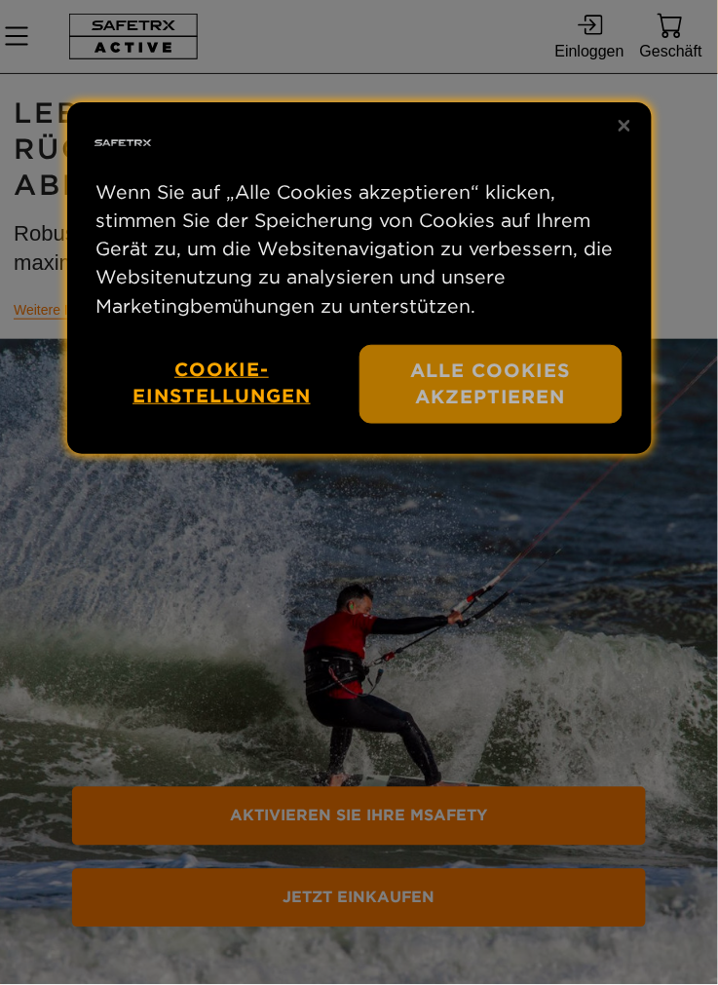
click at [511, 383] on button "Alle Cookies akzeptieren" at bounding box center [490, 384] width 263 height 79
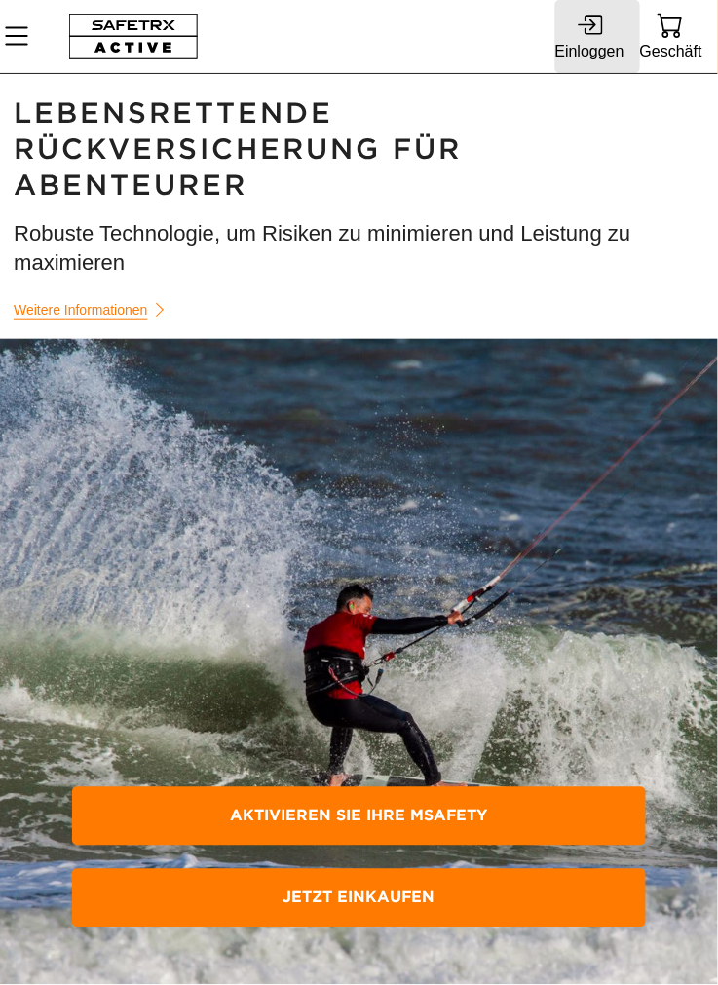
click at [597, 33] on icon at bounding box center [593, 25] width 19 height 20
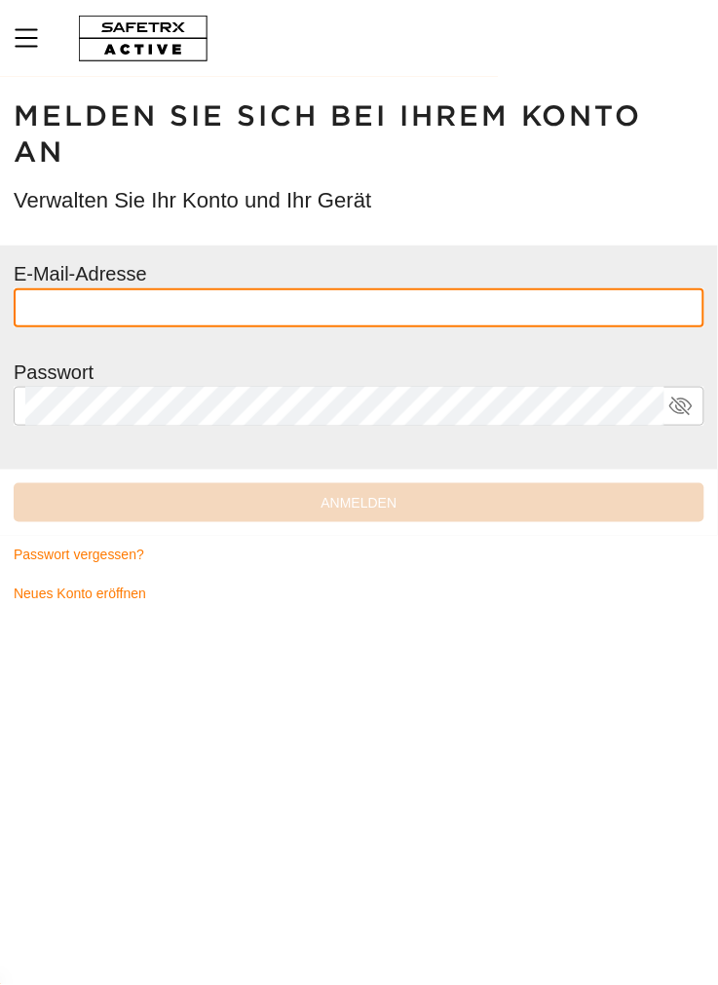
click at [384, 311] on input "text" at bounding box center [358, 307] width 667 height 39
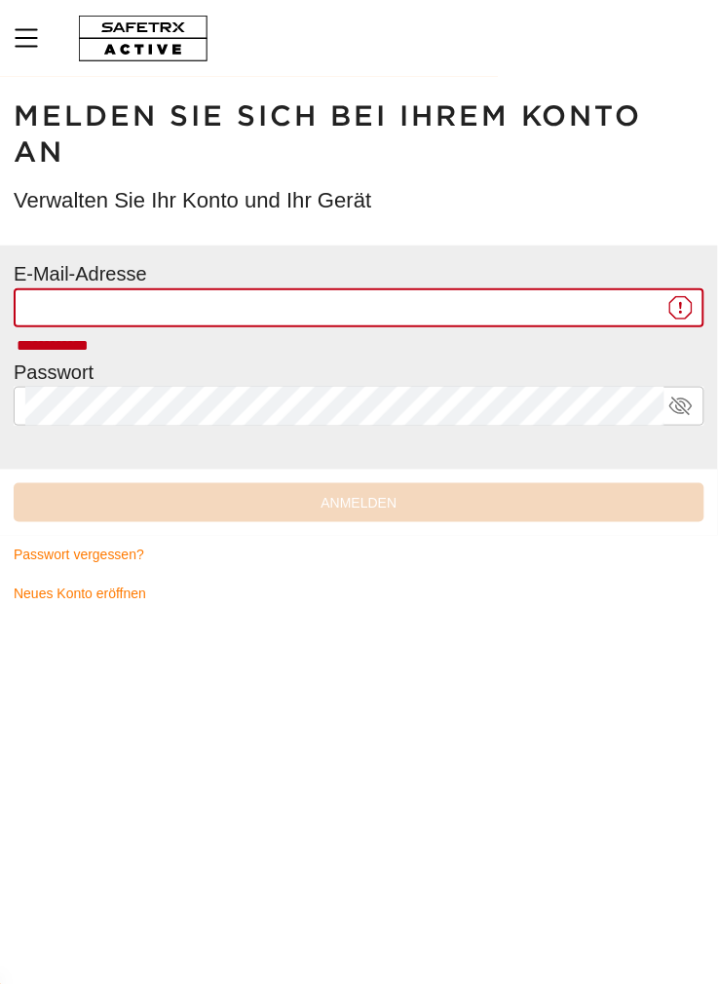
type input "**********"
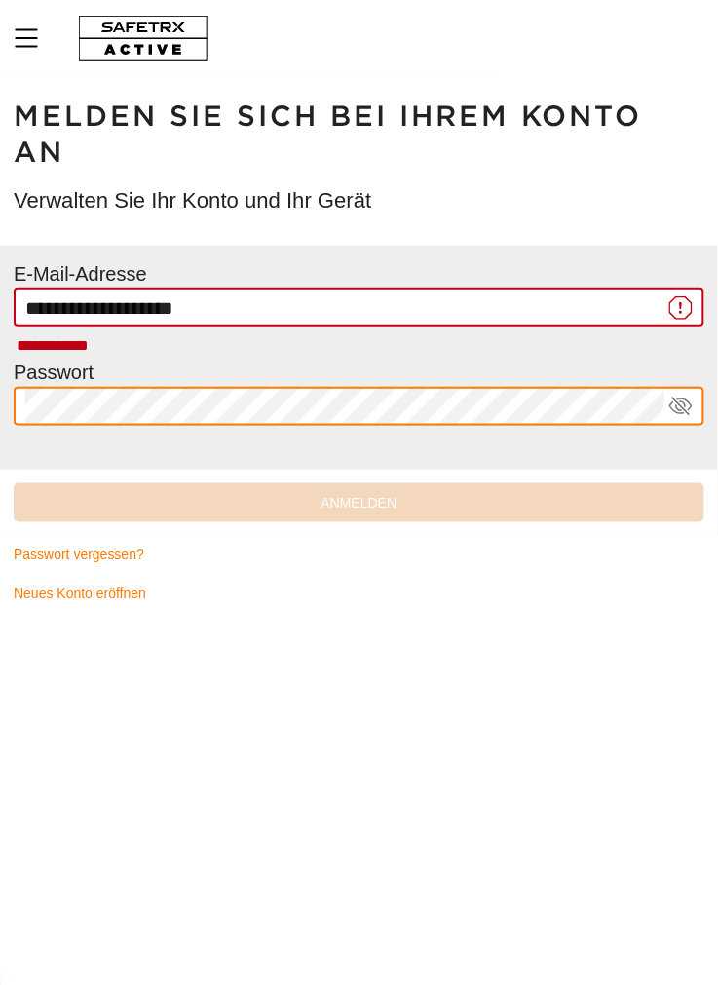
click at [501, 304] on input "**********" at bounding box center [344, 307] width 638 height 39
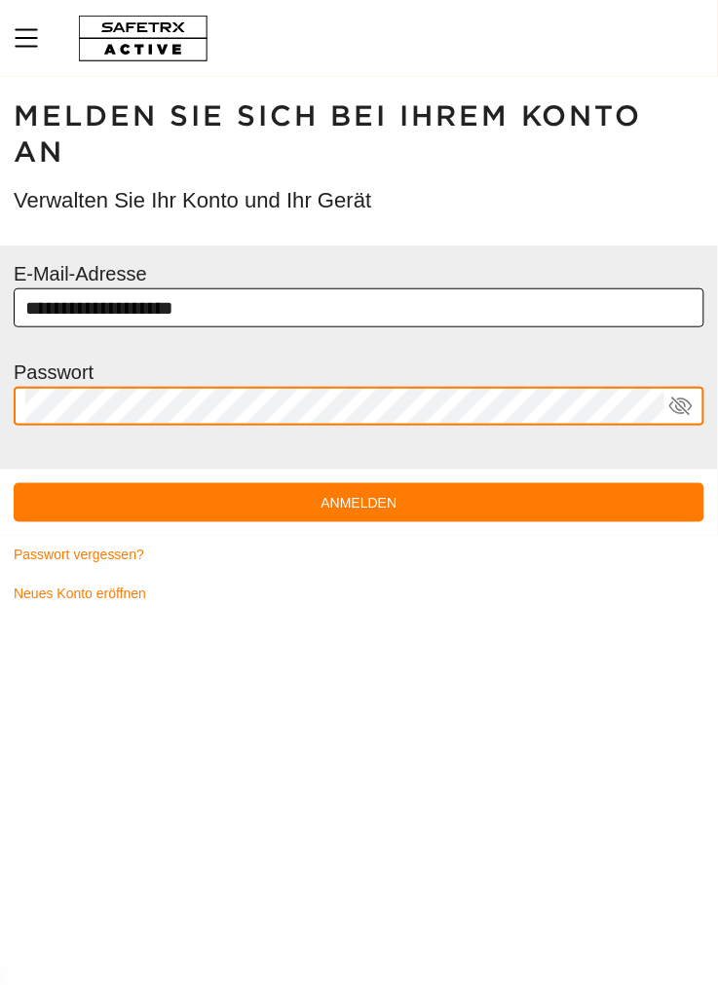
click at [14, 483] on button "Anmelden" at bounding box center [359, 502] width 691 height 39
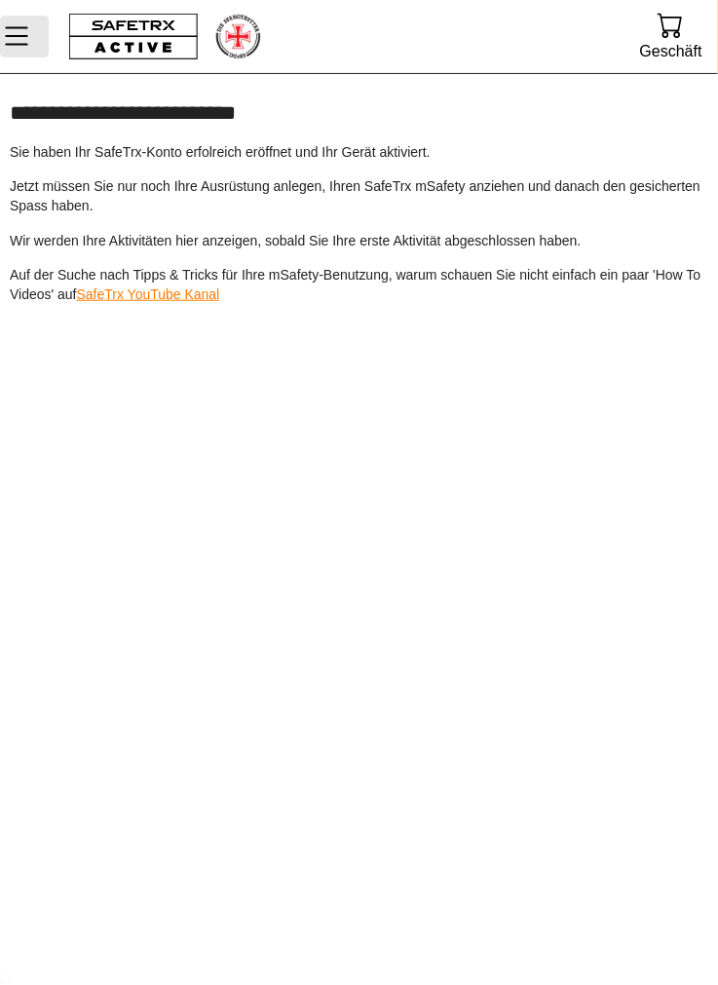
click at [26, 35] on icon "Speisekarte" at bounding box center [16, 36] width 23 height 19
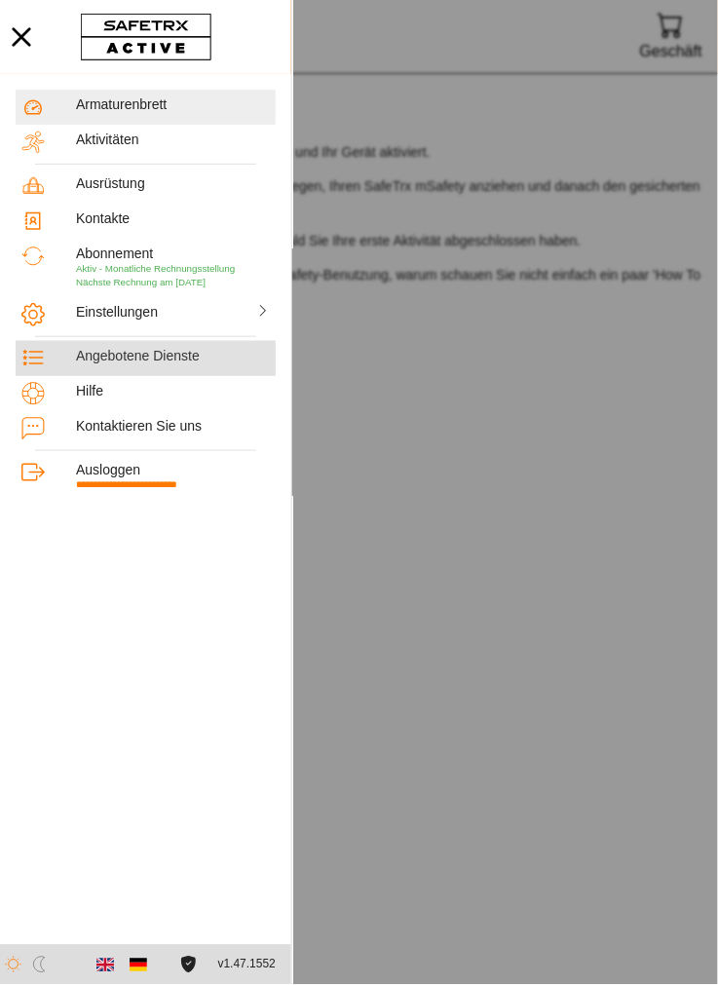
click at [157, 361] on font "Angebotene Dienste" at bounding box center [138, 356] width 124 height 16
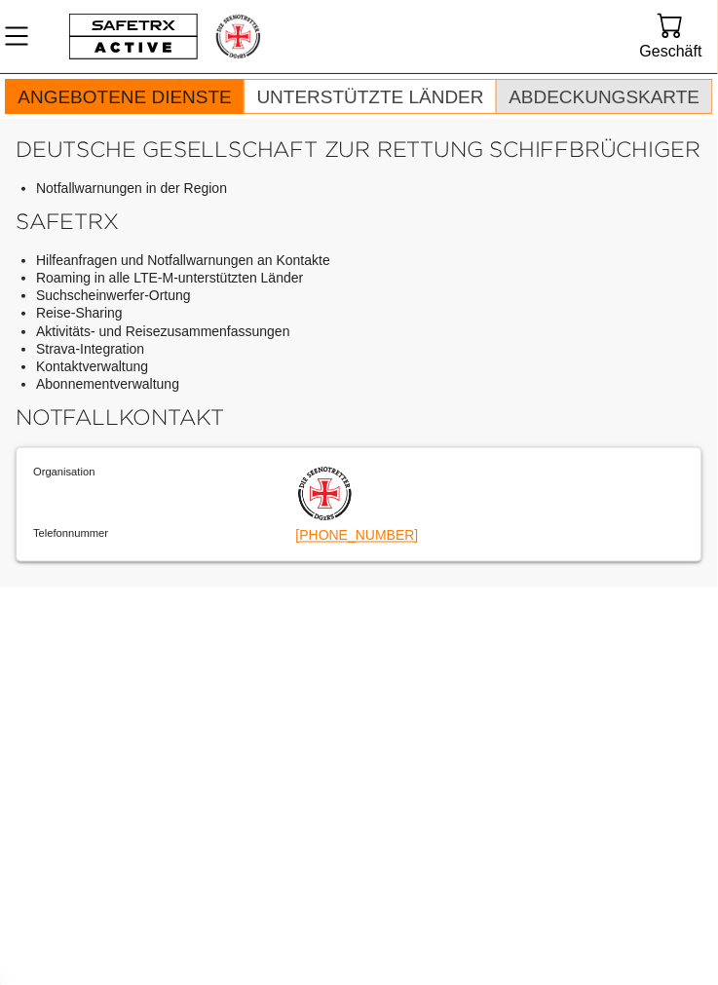
click at [628, 98] on font "Abdeckungskarte" at bounding box center [604, 97] width 191 height 20
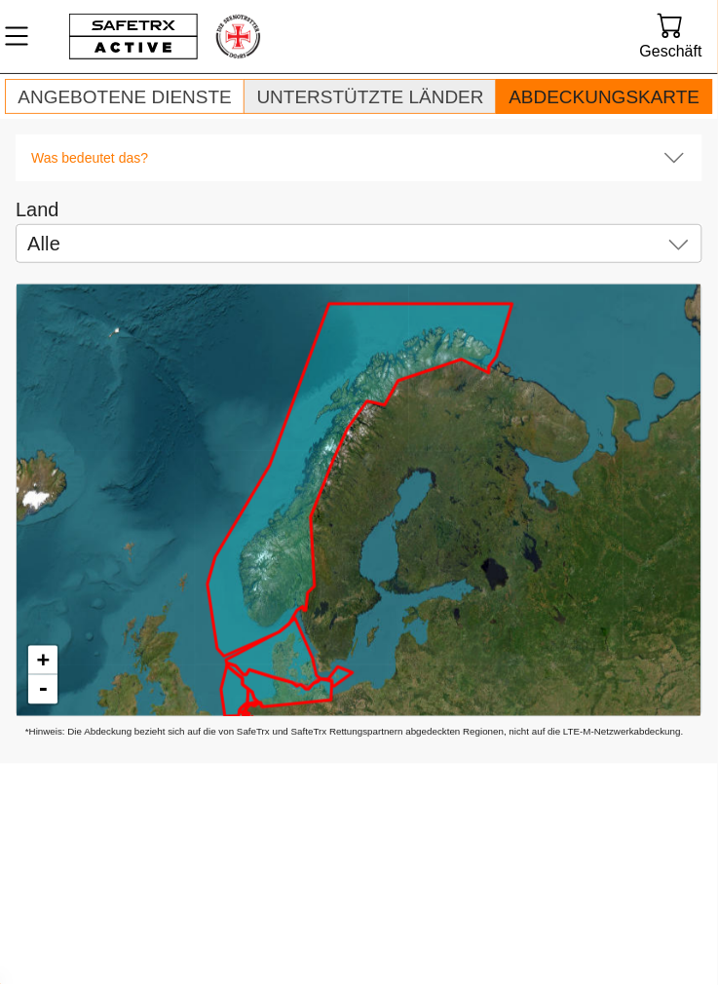
click at [419, 96] on font "Unterstützte Länder" at bounding box center [370, 97] width 227 height 20
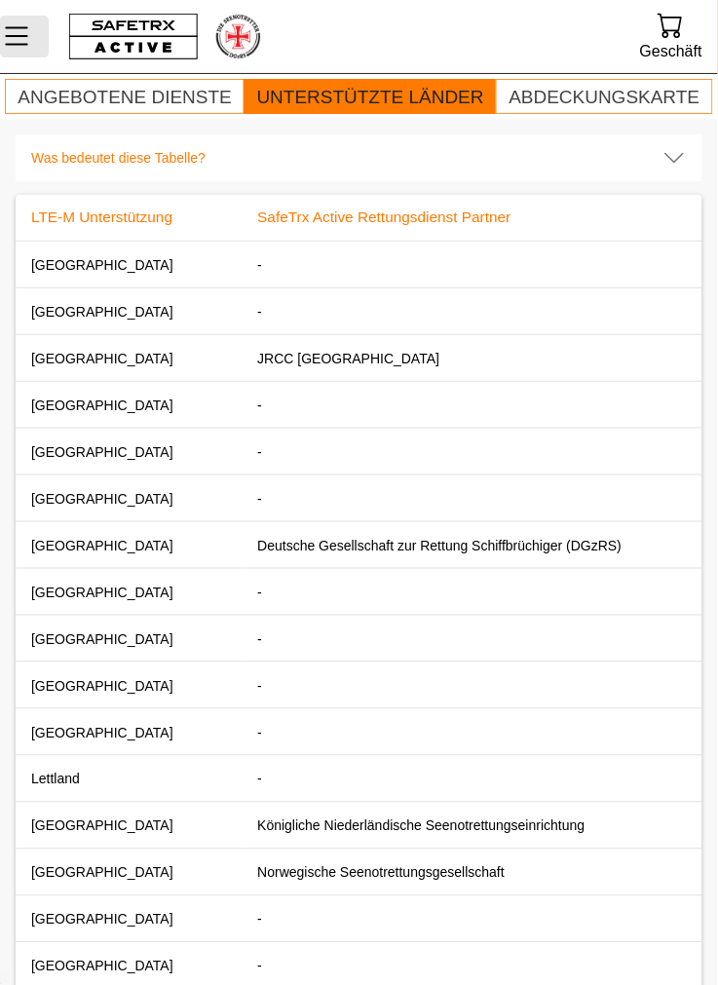
click at [31, 23] on icon "Speisekarte" at bounding box center [16, 35] width 33 height 33
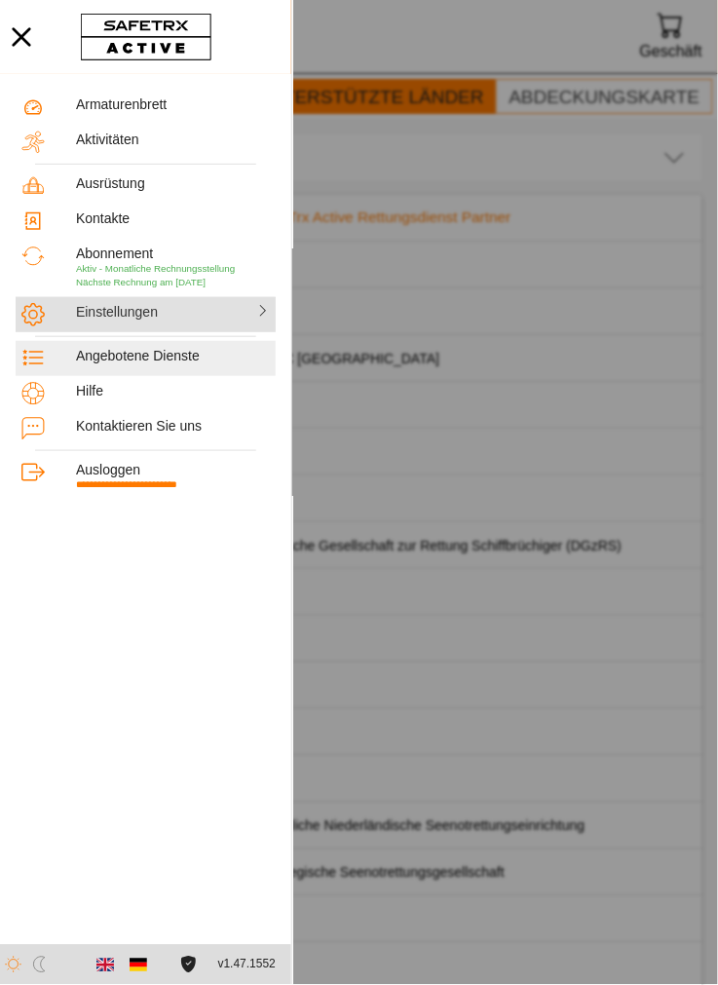
click at [152, 315] on font "Einstellungen" at bounding box center [117, 312] width 82 height 16
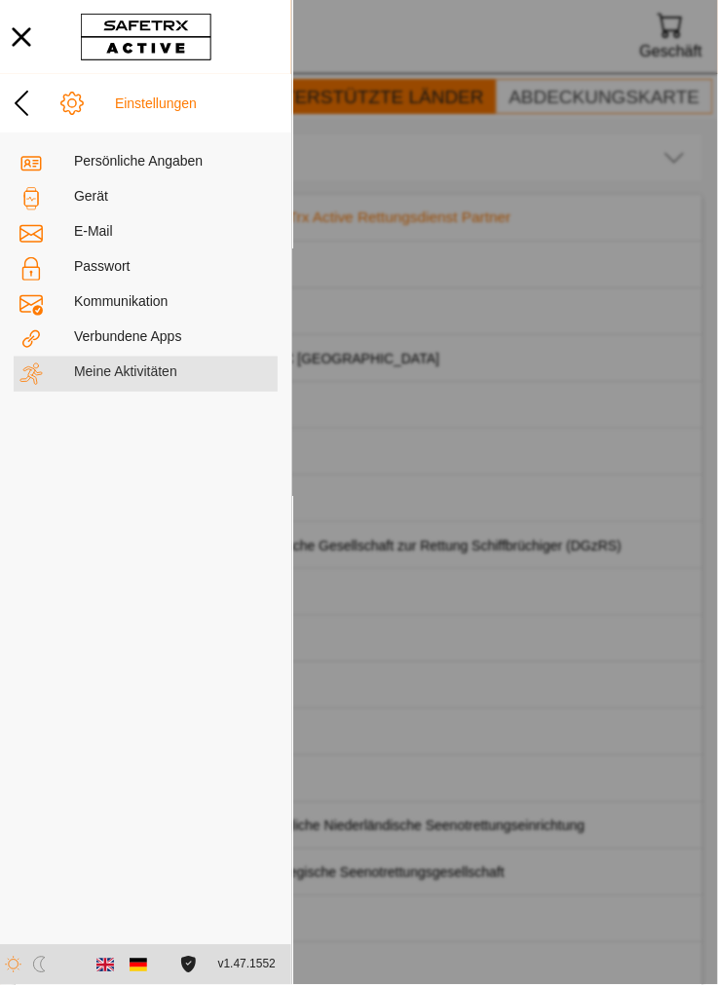
click at [148, 379] on font "Meine Aktivitäten" at bounding box center [125, 371] width 103 height 16
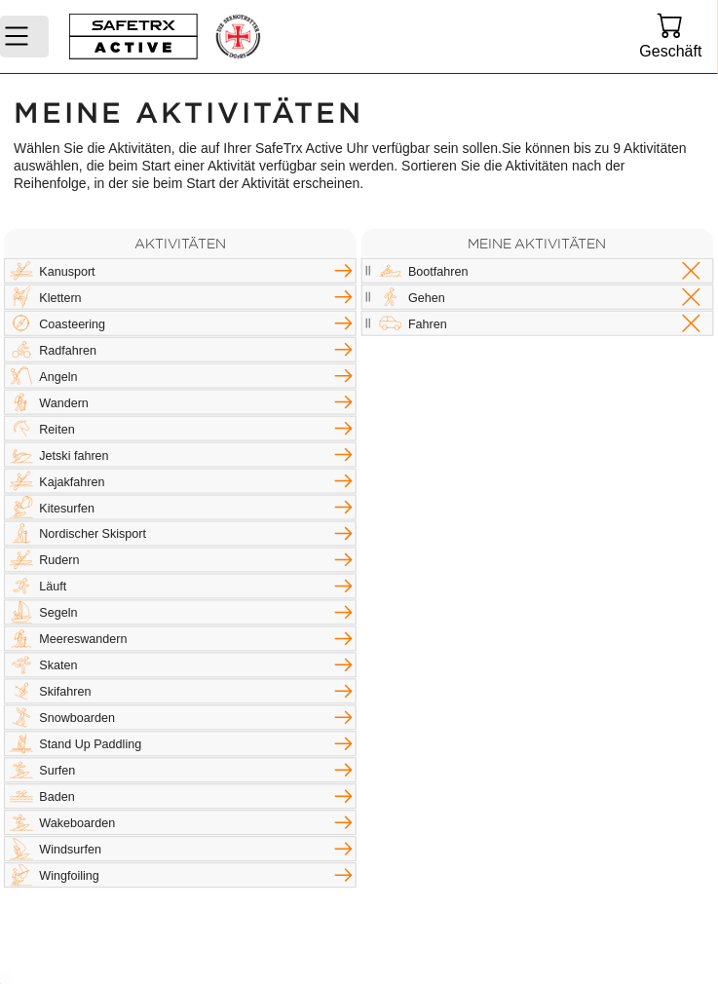
click at [29, 33] on icon "Speisekarte" at bounding box center [16, 35] width 33 height 33
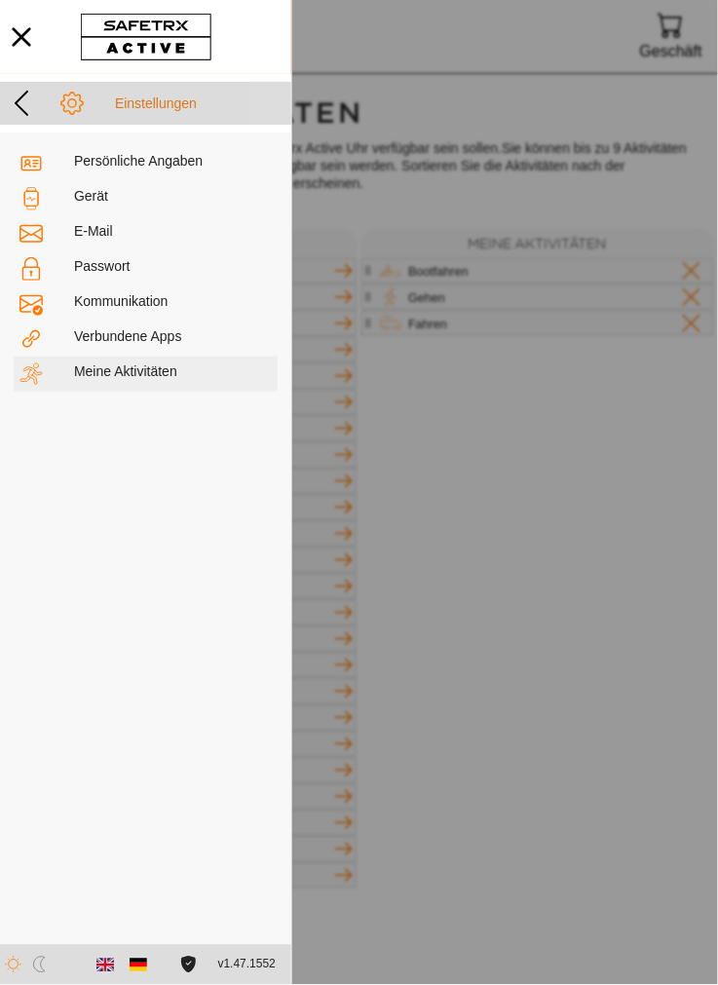
click at [32, 96] on icon at bounding box center [21, 103] width 31 height 31
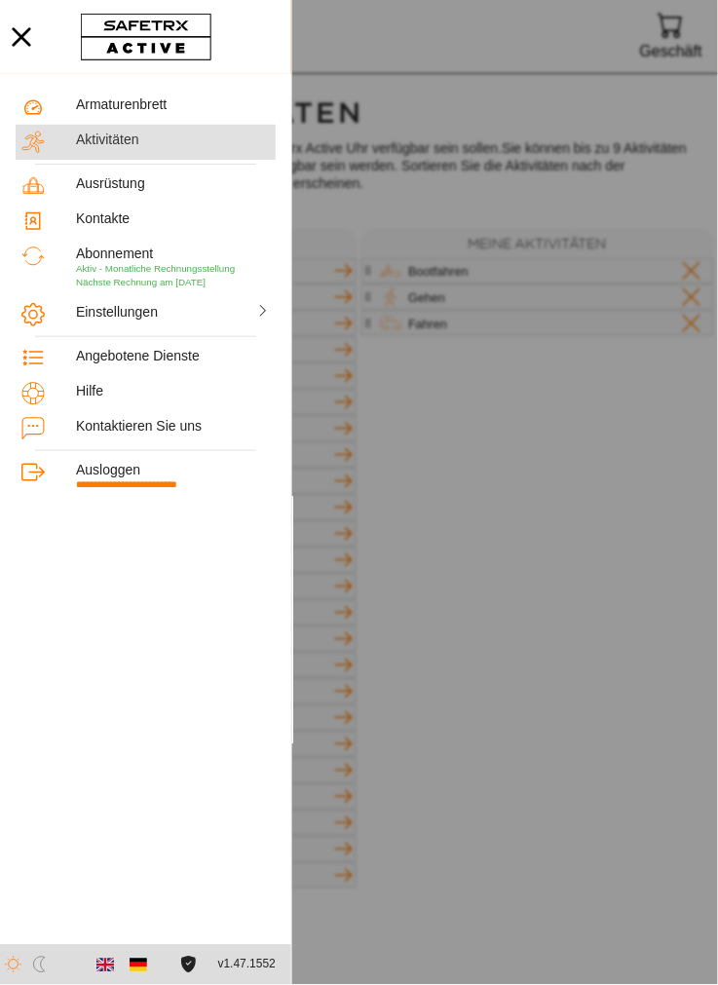
click at [119, 142] on font "Aktivitäten" at bounding box center [107, 140] width 63 height 16
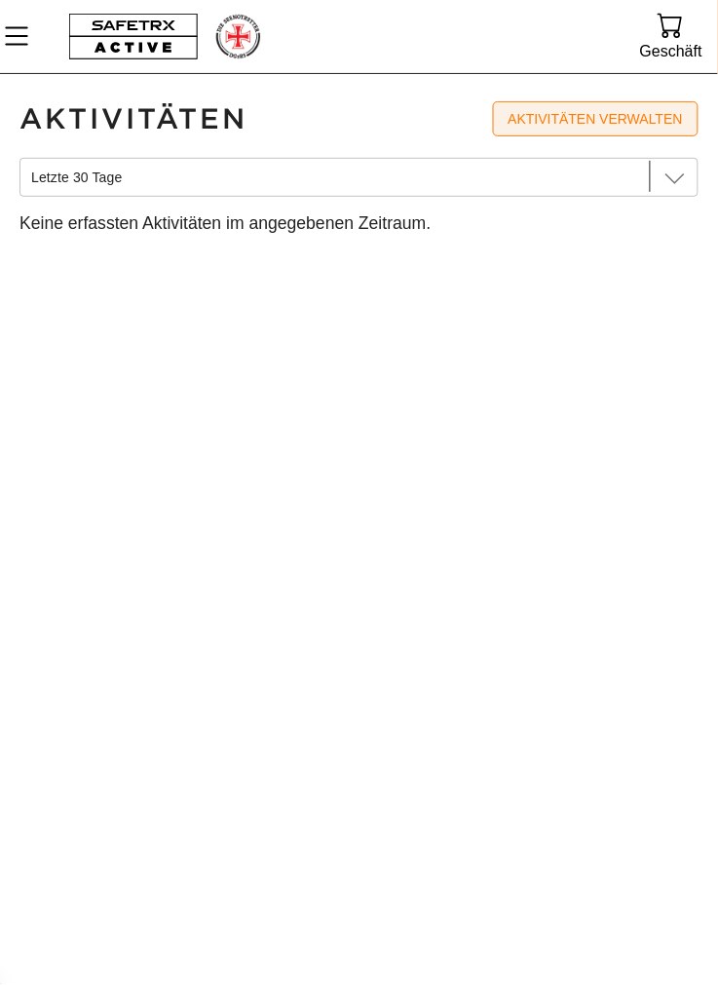
click at [584, 119] on font "Aktivitäten verwalten" at bounding box center [596, 119] width 174 height 16
click at [23, 28] on icon "Speisekarte" at bounding box center [16, 36] width 23 height 19
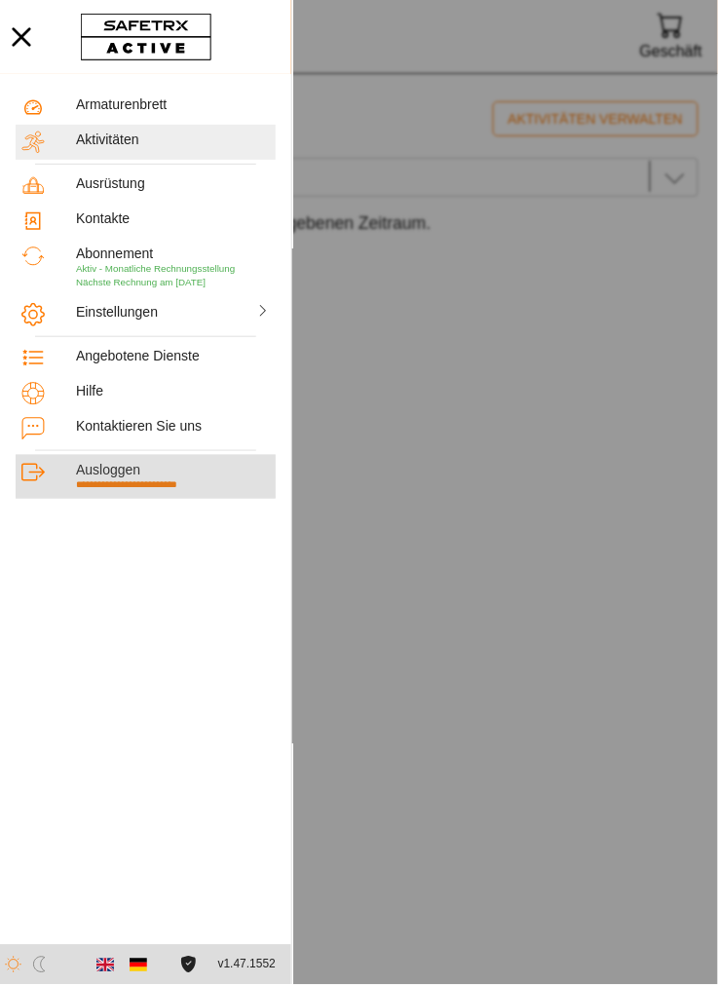
click at [133, 474] on font "Ausloggen" at bounding box center [108, 470] width 64 height 16
